Goal: Transaction & Acquisition: Book appointment/travel/reservation

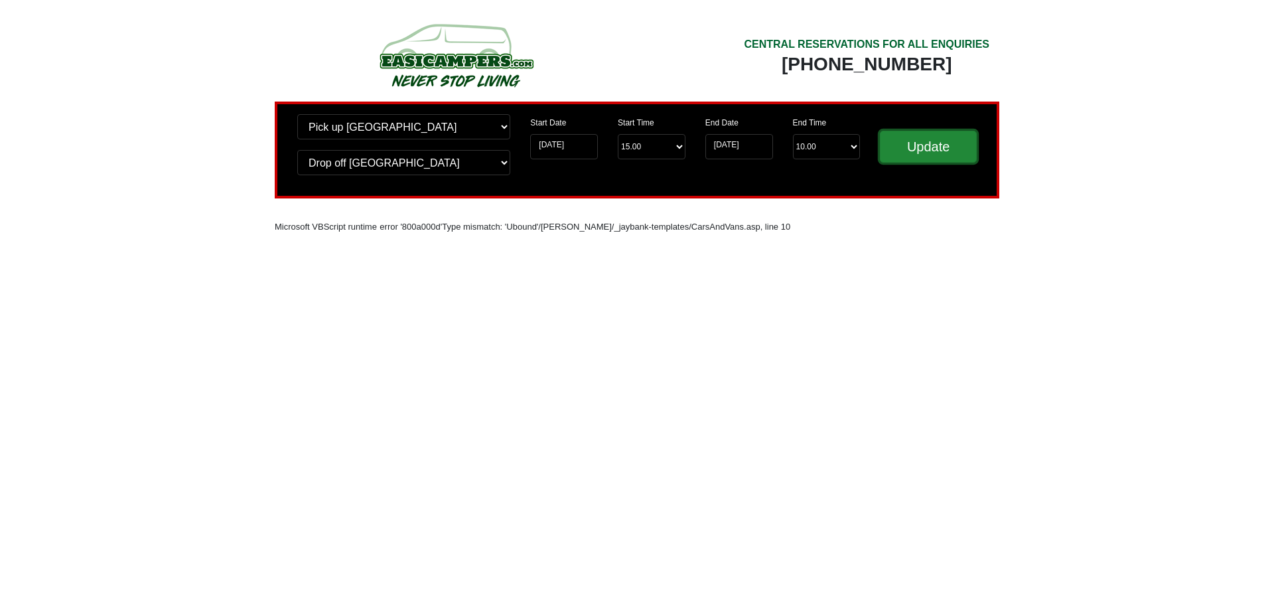
click at [909, 150] on input "Update" at bounding box center [928, 147] width 97 height 32
click at [579, 144] on input "19-08-2025" at bounding box center [564, 146] width 68 height 25
click at [562, 149] on input "19-08-2025" at bounding box center [564, 146] width 68 height 25
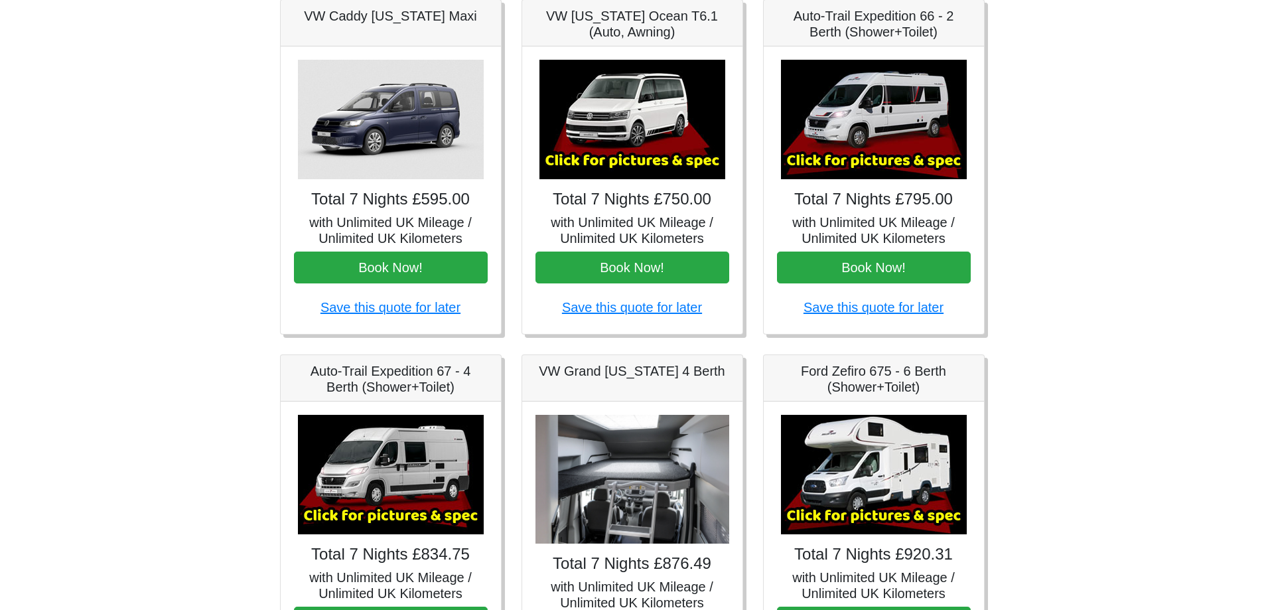
scroll to position [111, 0]
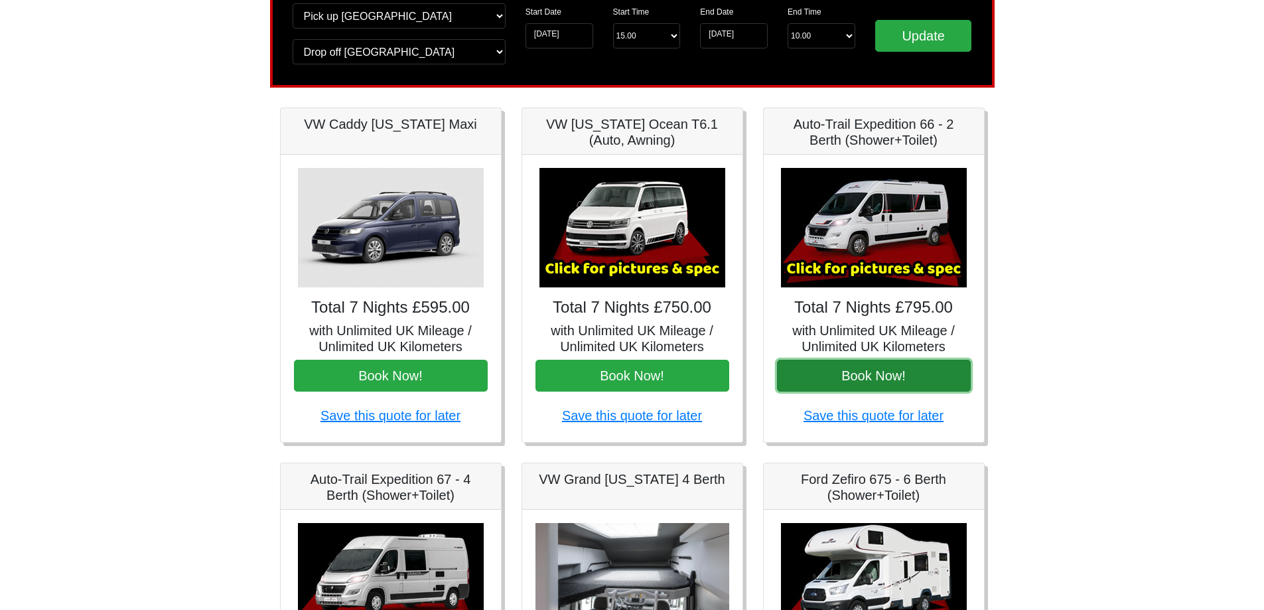
click at [871, 381] on button "Book Now!" at bounding box center [874, 376] width 194 height 32
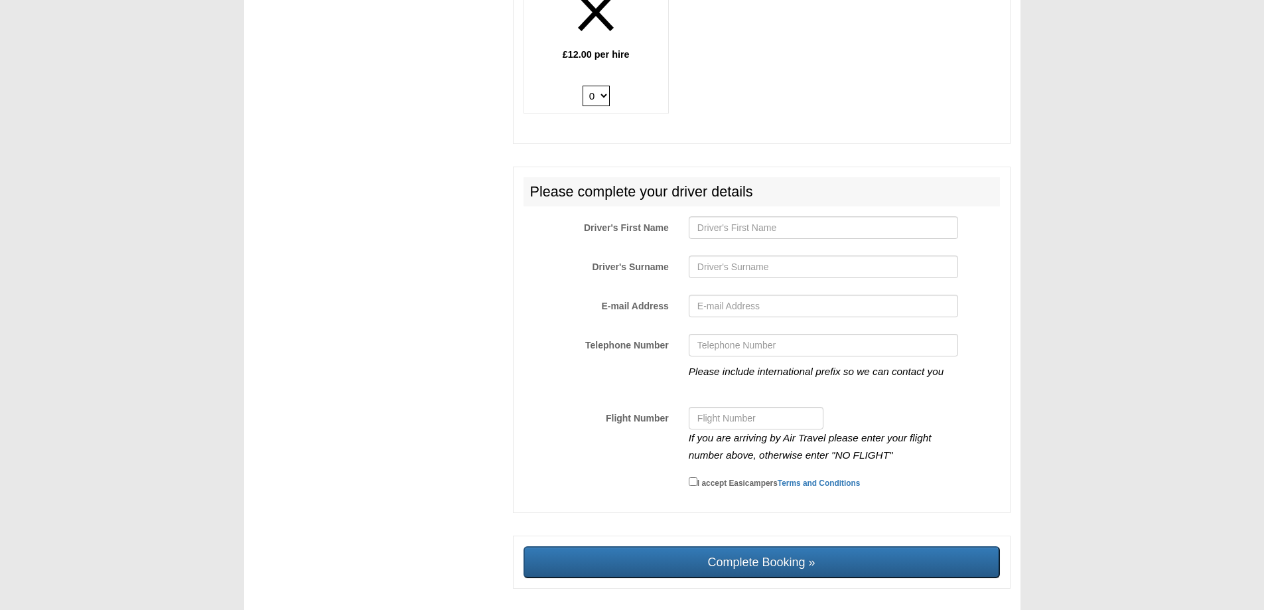
scroll to position [2206, 0]
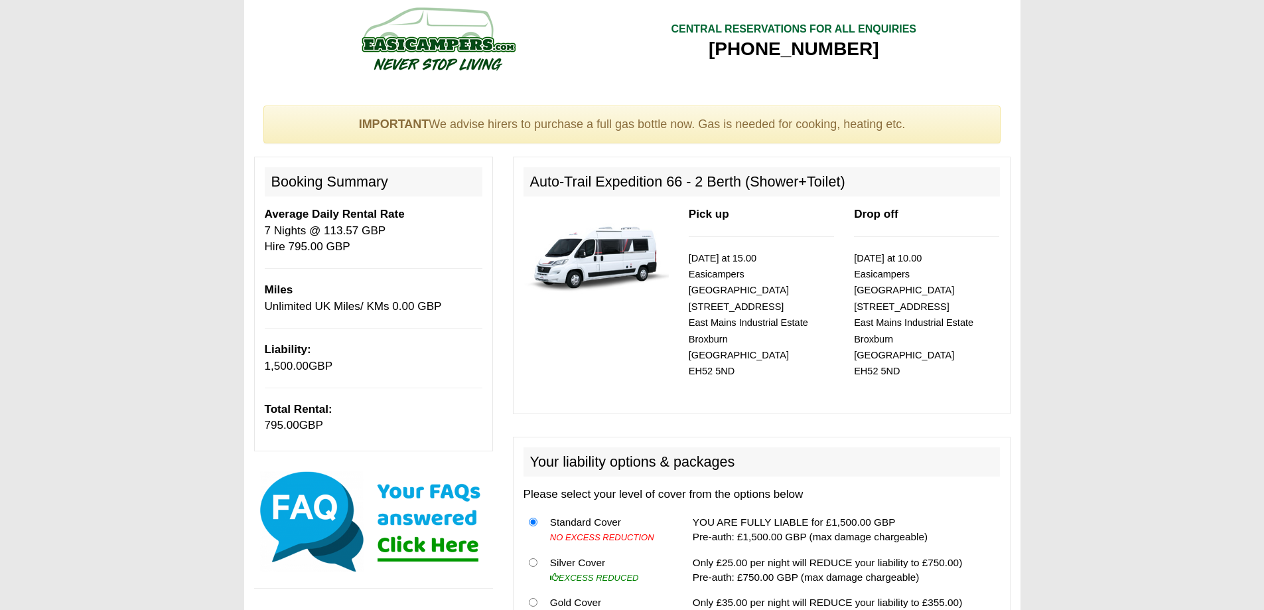
scroll to position [0, 0]
